Goal: Transaction & Acquisition: Download file/media

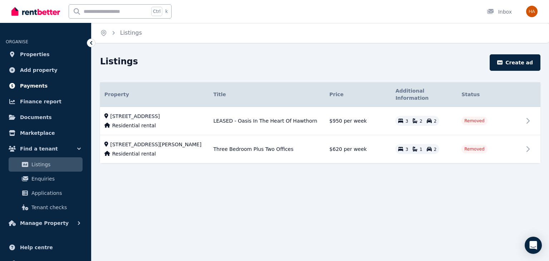
click at [37, 84] on span "Payments" at bounding box center [34, 85] width 28 height 9
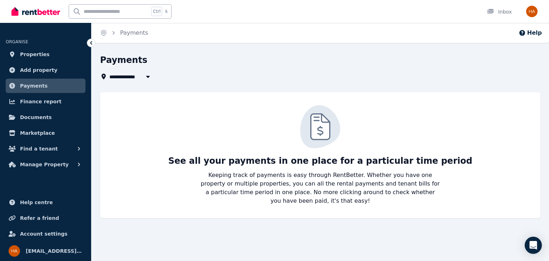
click at [125, 78] on span "All Properties" at bounding box center [132, 76] width 46 height 9
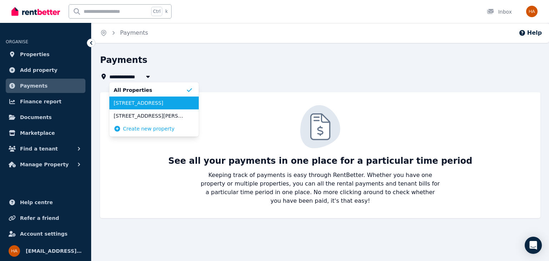
click at [129, 101] on span "[STREET_ADDRESS]" at bounding box center [150, 102] width 72 height 7
type input "**********"
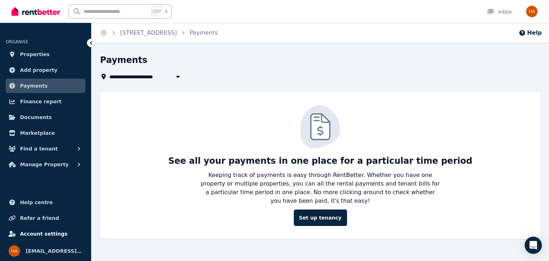
click at [38, 230] on span "Account settings" at bounding box center [44, 233] width 48 height 9
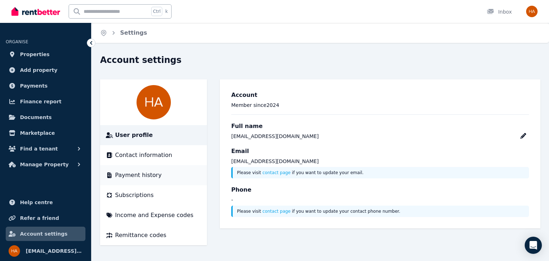
click at [137, 171] on span "Payment history" at bounding box center [138, 175] width 46 height 9
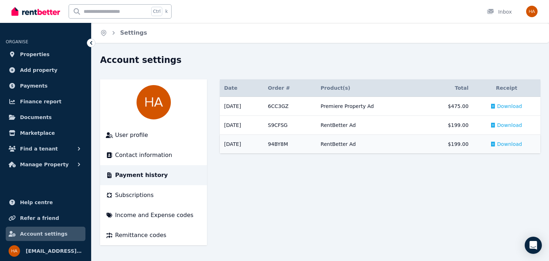
click at [230, 144] on td "[DATE]" at bounding box center [242, 144] width 44 height 19
click at [497, 144] on div "Download" at bounding box center [506, 143] width 31 height 7
click at [503, 143] on span "Download" at bounding box center [509, 143] width 25 height 7
click at [505, 125] on span "Download" at bounding box center [509, 124] width 25 height 7
click at [510, 125] on span "Download" at bounding box center [509, 124] width 25 height 7
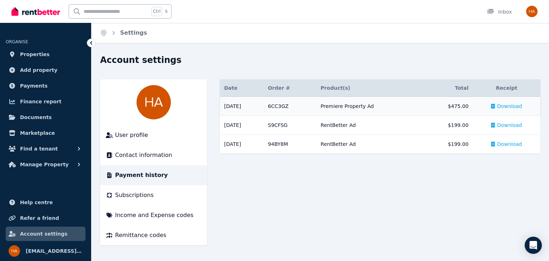
click at [507, 106] on span "Download" at bounding box center [509, 106] width 25 height 7
drag, startPoint x: 306, startPoint y: 235, endPoint x: 324, endPoint y: 238, distance: 18.7
click at [306, 235] on main "Date Order # Order & Product(s) Product(s) Total Receipt [DATE] # 6CC3GZ Premie…" at bounding box center [380, 162] width 321 height 166
